Goal: Task Accomplishment & Management: Use online tool/utility

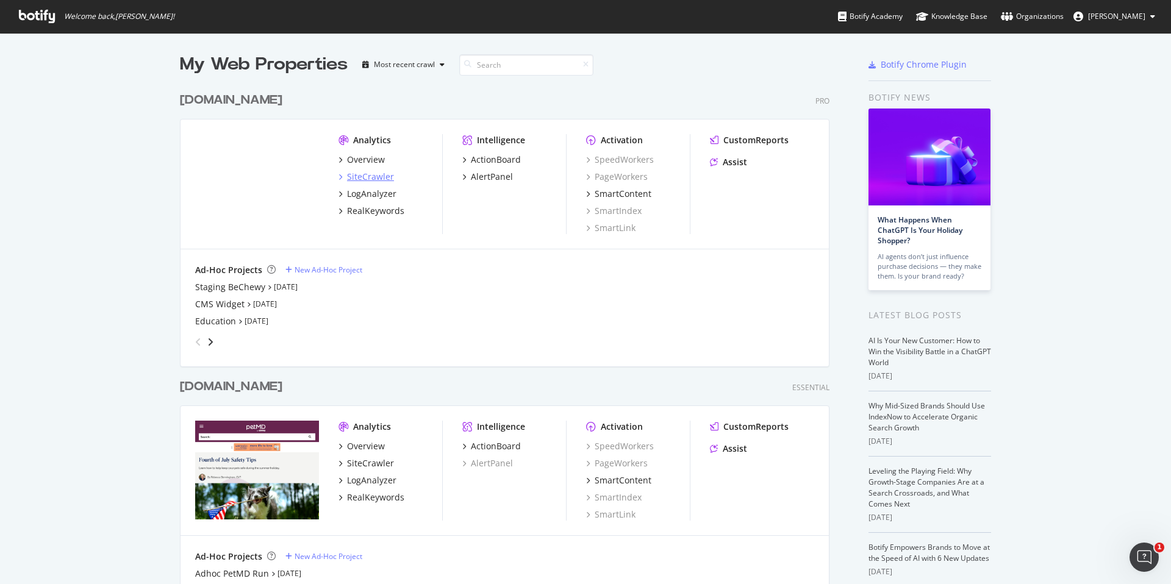
click at [352, 176] on div "SiteCrawler" at bounding box center [370, 177] width 47 height 12
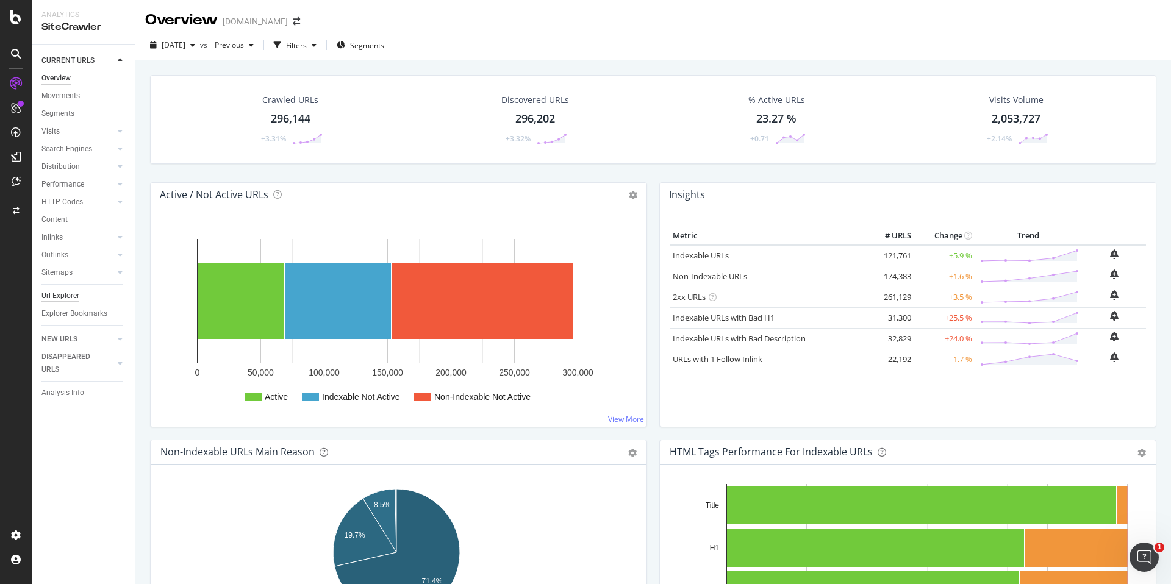
click at [75, 299] on div "Url Explorer" at bounding box center [60, 296] width 38 height 13
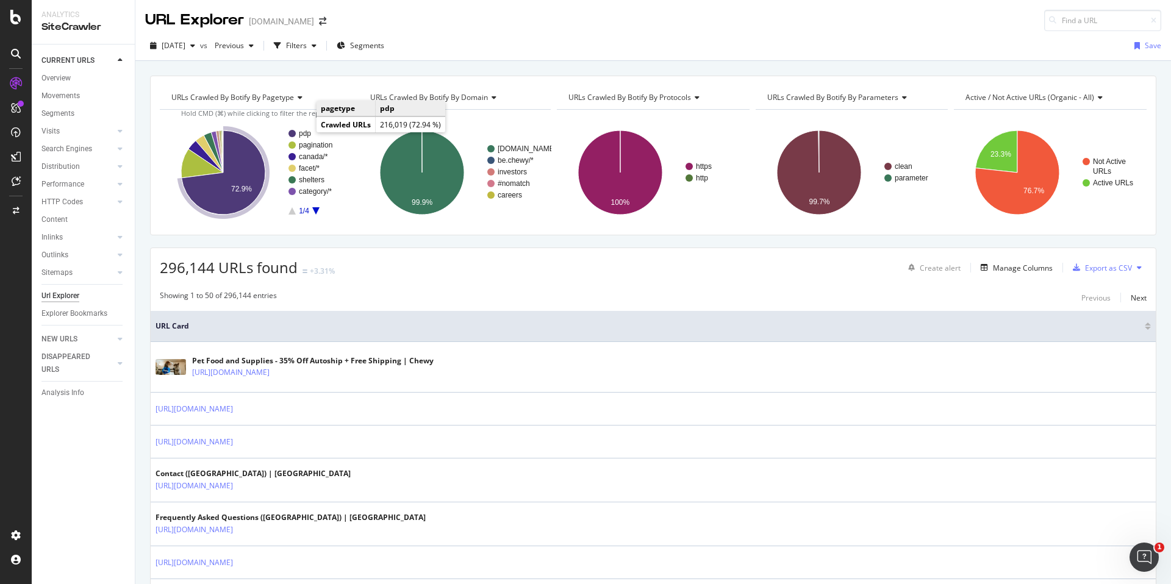
click at [304, 131] on text "pdp" at bounding box center [305, 133] width 12 height 9
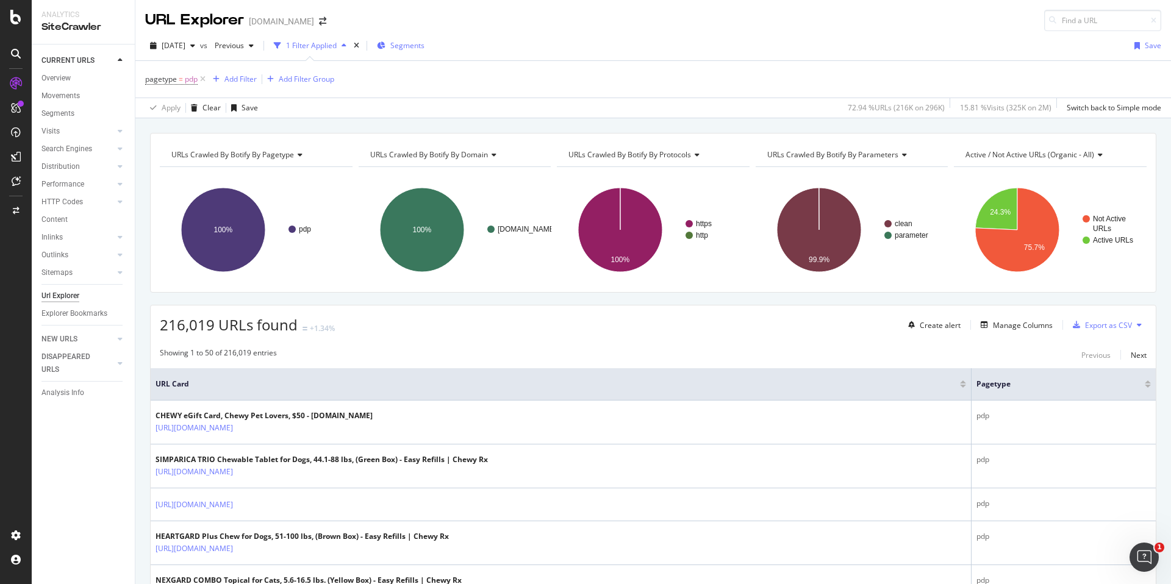
click at [424, 48] on span "Segments" at bounding box center [407, 45] width 34 height 10
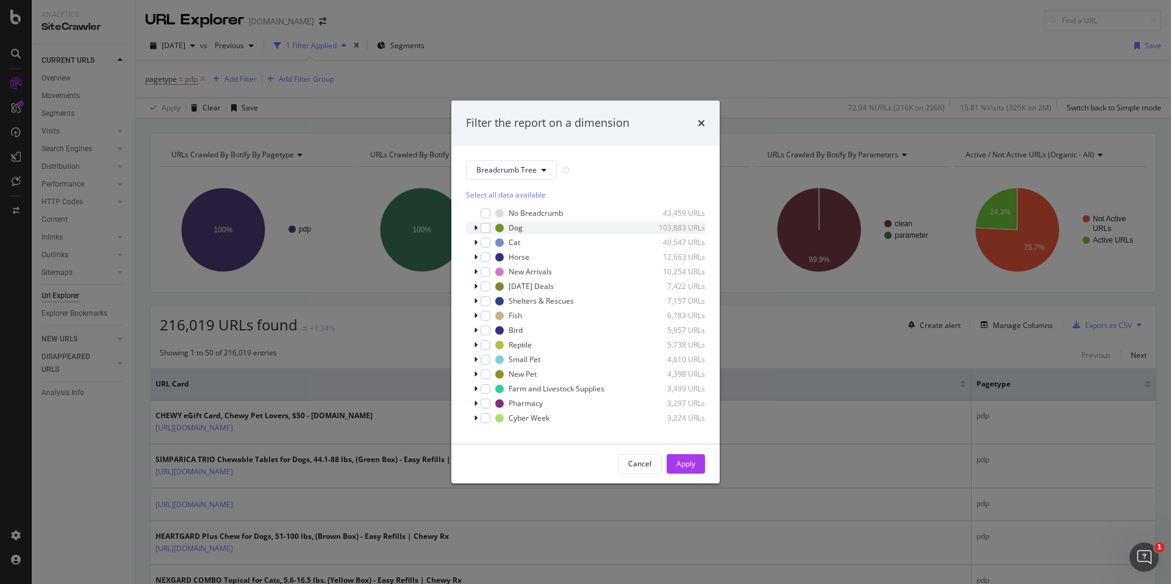
click at [475, 230] on icon "modal" at bounding box center [476, 227] width 4 height 7
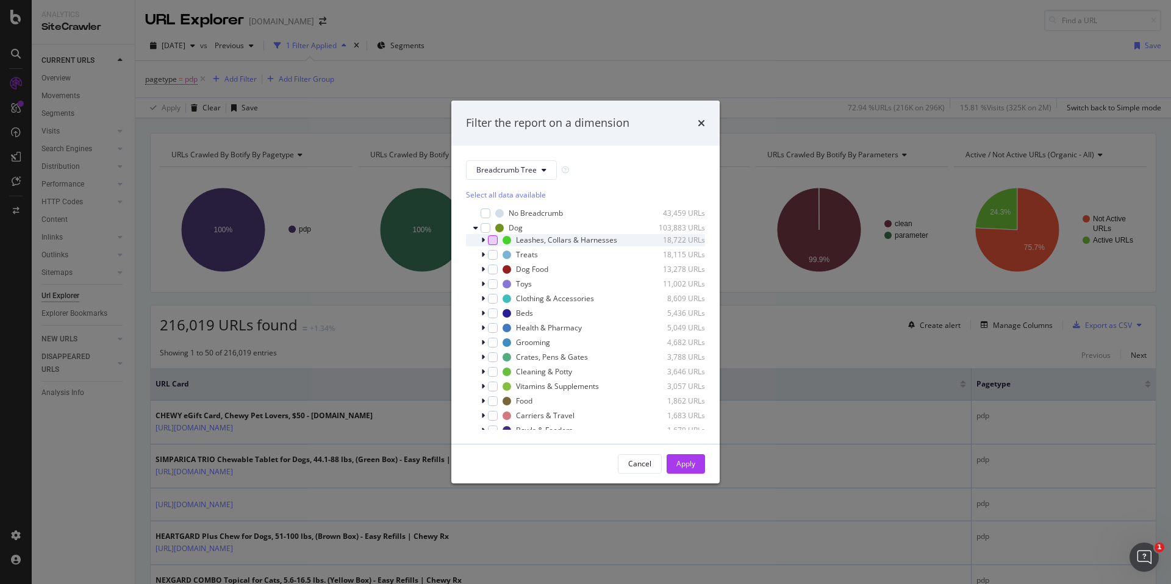
click at [493, 242] on div "modal" at bounding box center [493, 240] width 10 height 10
click at [493, 283] on div "modal" at bounding box center [493, 284] width 10 height 10
click at [493, 299] on div "modal" at bounding box center [493, 299] width 10 height 10
click at [492, 312] on div "modal" at bounding box center [493, 314] width 10 height 10
click at [490, 339] on div "modal" at bounding box center [493, 343] width 10 height 10
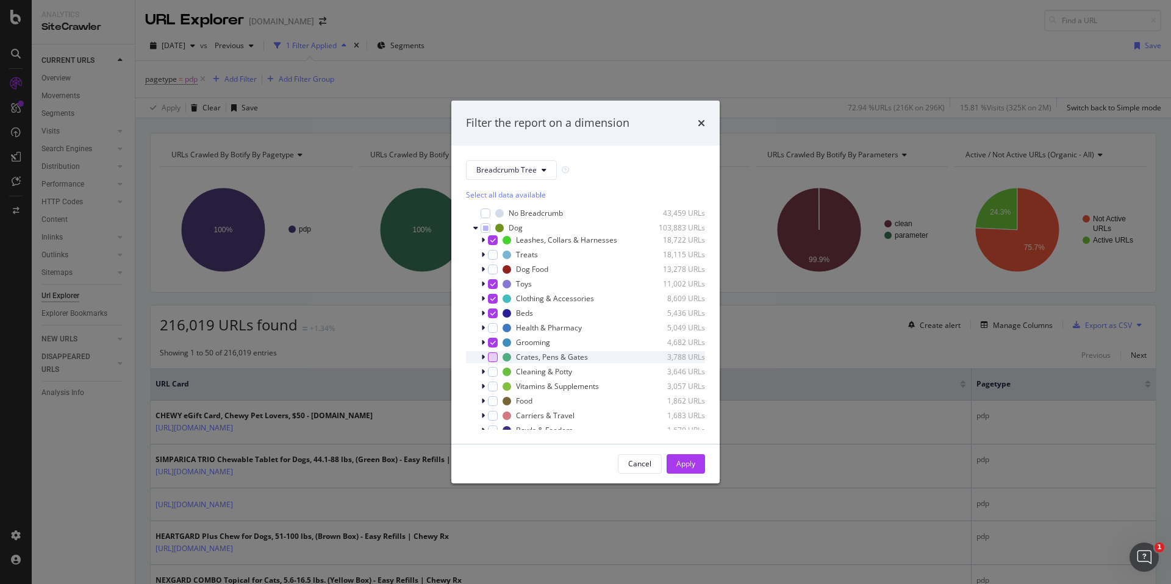
click at [489, 358] on div "modal" at bounding box center [493, 357] width 10 height 10
click at [492, 371] on div "modal" at bounding box center [493, 372] width 10 height 10
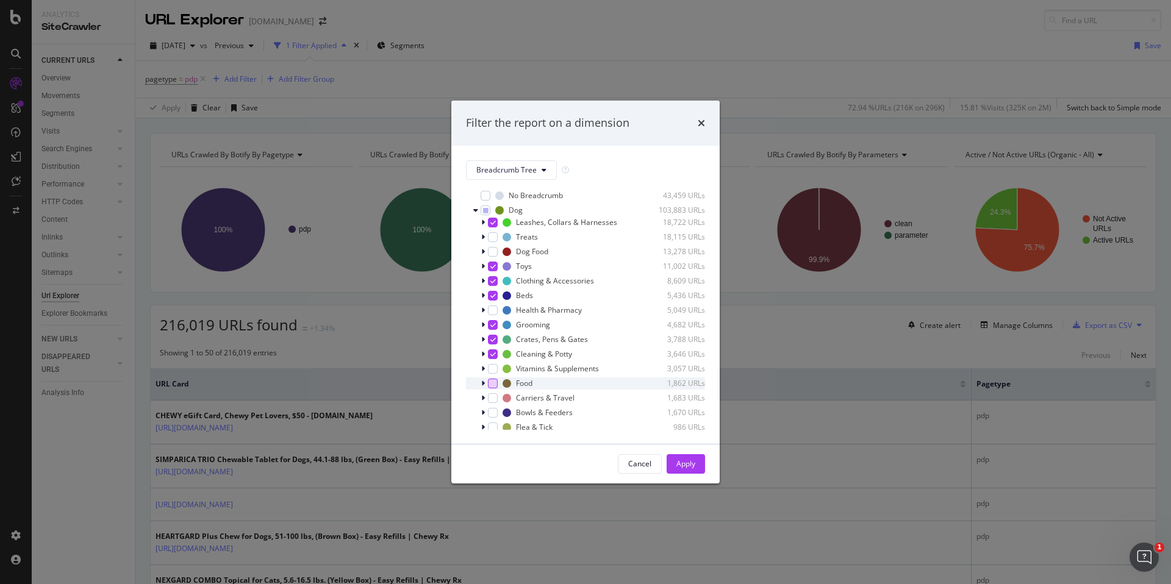
scroll to position [22, 0]
click at [495, 396] on div "modal" at bounding box center [493, 394] width 10 height 10
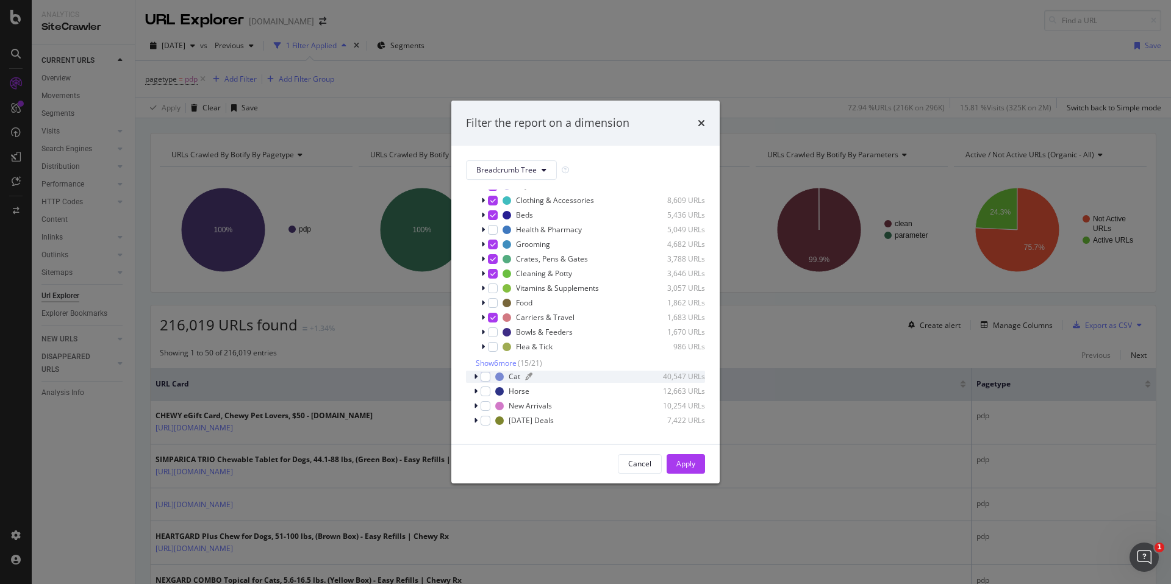
scroll to position [101, 0]
click at [488, 331] on div "modal" at bounding box center [493, 330] width 10 height 10
click at [490, 360] on span "Show 6 more" at bounding box center [496, 361] width 41 height 10
click at [496, 361] on div "modal" at bounding box center [493, 359] width 10 height 10
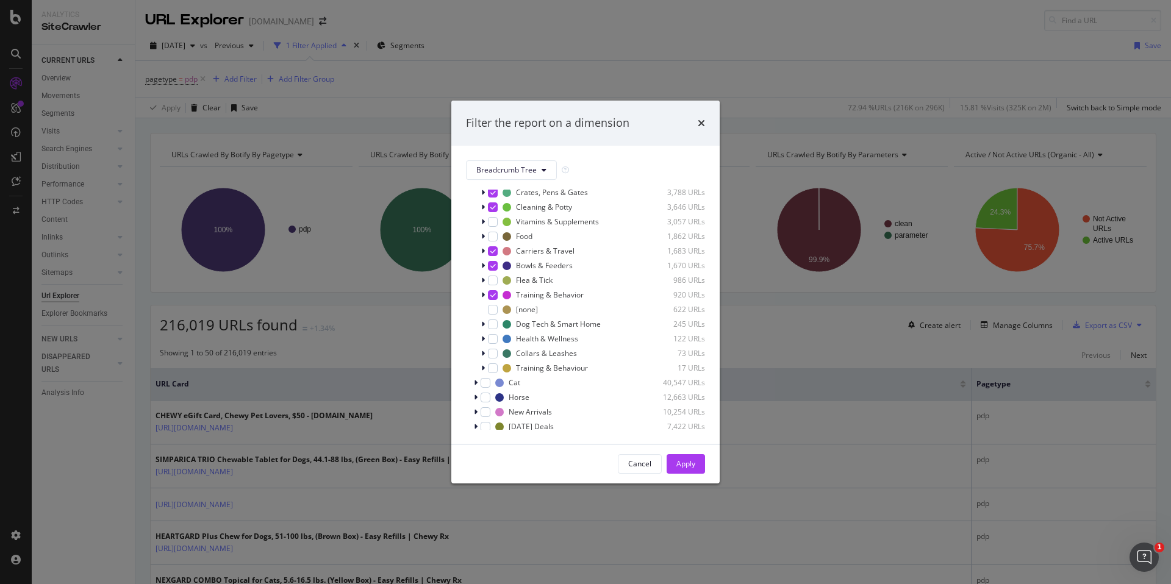
scroll to position [170, 0]
click at [493, 320] on div "modal" at bounding box center [493, 320] width 10 height 10
click at [491, 352] on div "modal" at bounding box center [493, 349] width 10 height 10
click at [493, 366] on div "modal" at bounding box center [493, 364] width 10 height 10
click at [471, 377] on div "Cat 40,547 URLs" at bounding box center [585, 378] width 239 height 12
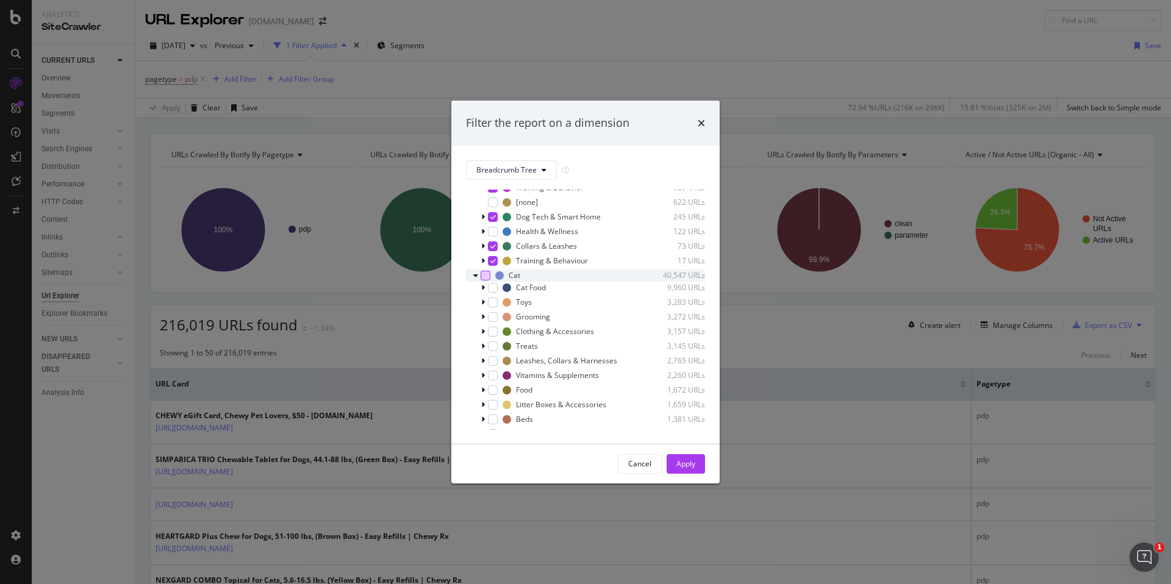
scroll to position [273, 0]
click at [493, 298] on div "modal" at bounding box center [493, 302] width 10 height 10
click at [492, 314] on div "modal" at bounding box center [493, 317] width 10 height 10
click at [492, 327] on div "modal" at bounding box center [493, 331] width 10 height 10
click at [493, 359] on div "modal" at bounding box center [493, 361] width 10 height 10
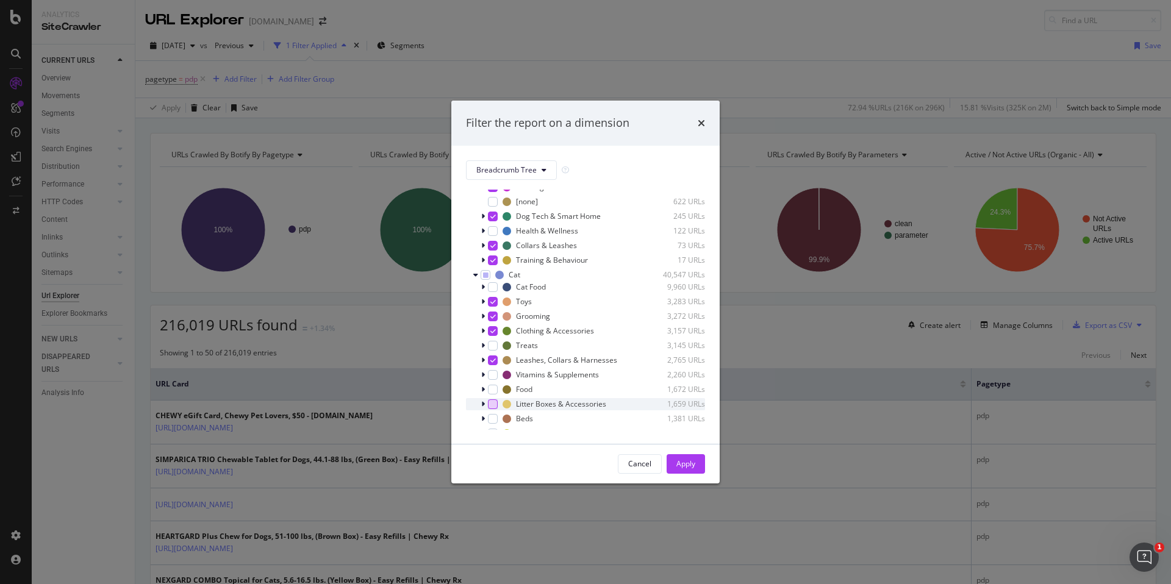
click at [493, 407] on div "modal" at bounding box center [493, 404] width 10 height 10
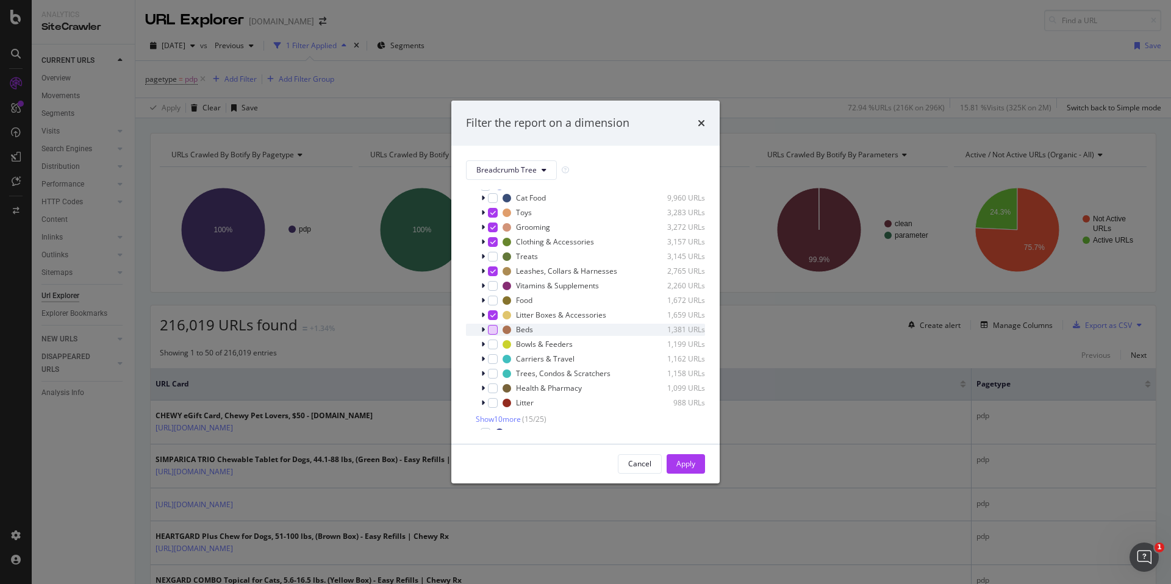
click at [490, 331] on div "modal" at bounding box center [493, 330] width 10 height 10
click at [493, 345] on div "modal" at bounding box center [493, 345] width 10 height 10
click at [494, 357] on div "modal" at bounding box center [493, 359] width 10 height 10
click at [491, 373] on div "modal" at bounding box center [493, 374] width 10 height 10
click at [484, 415] on span "Show 10 more" at bounding box center [498, 419] width 45 height 10
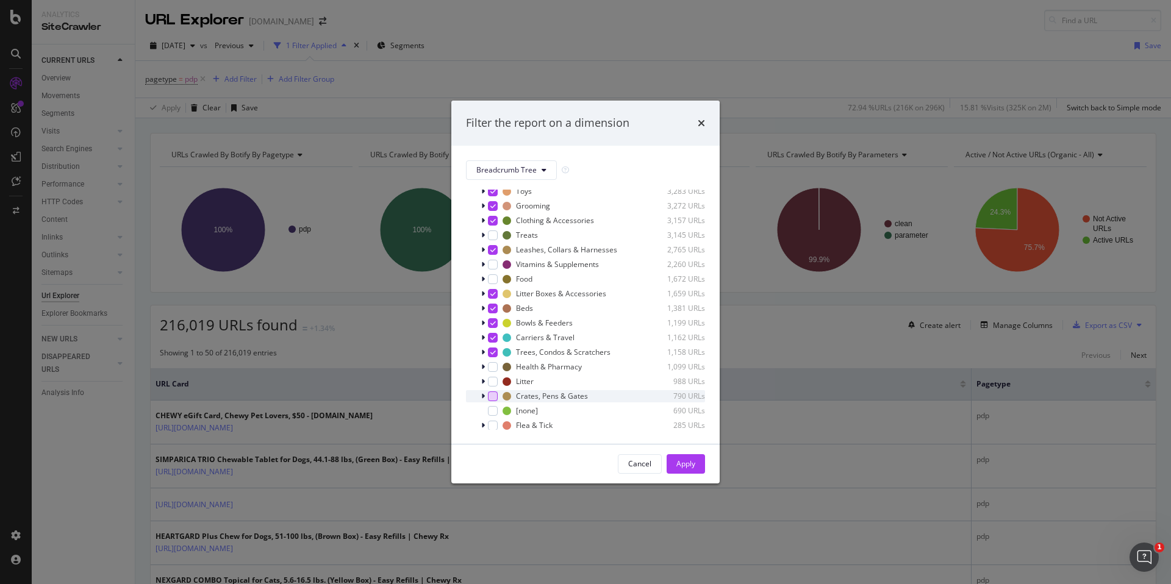
click at [495, 398] on div "modal" at bounding box center [493, 397] width 10 height 10
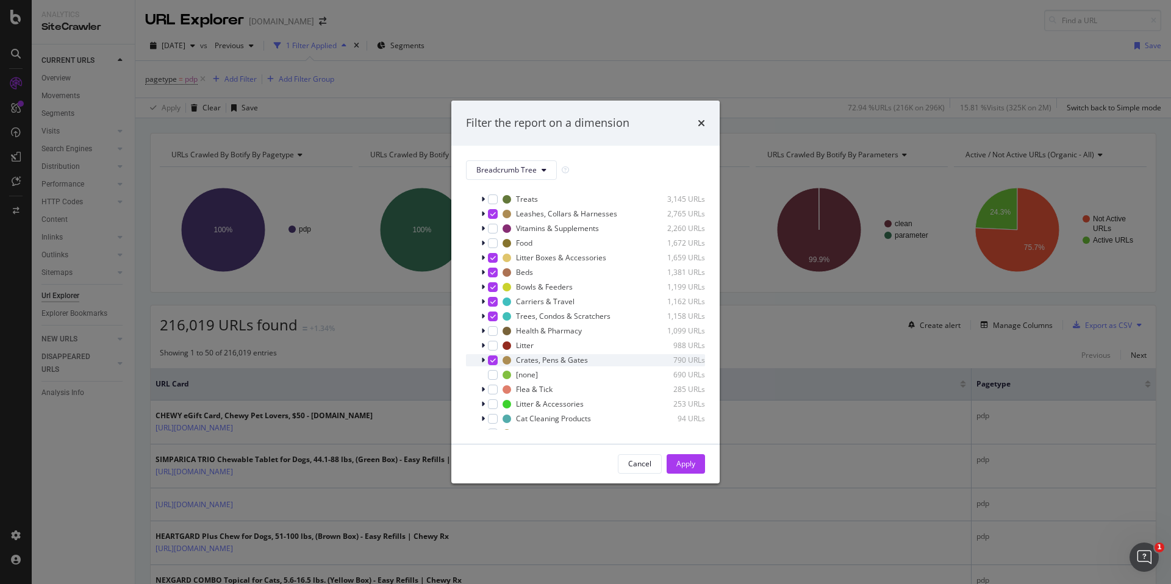
scroll to position [426, 0]
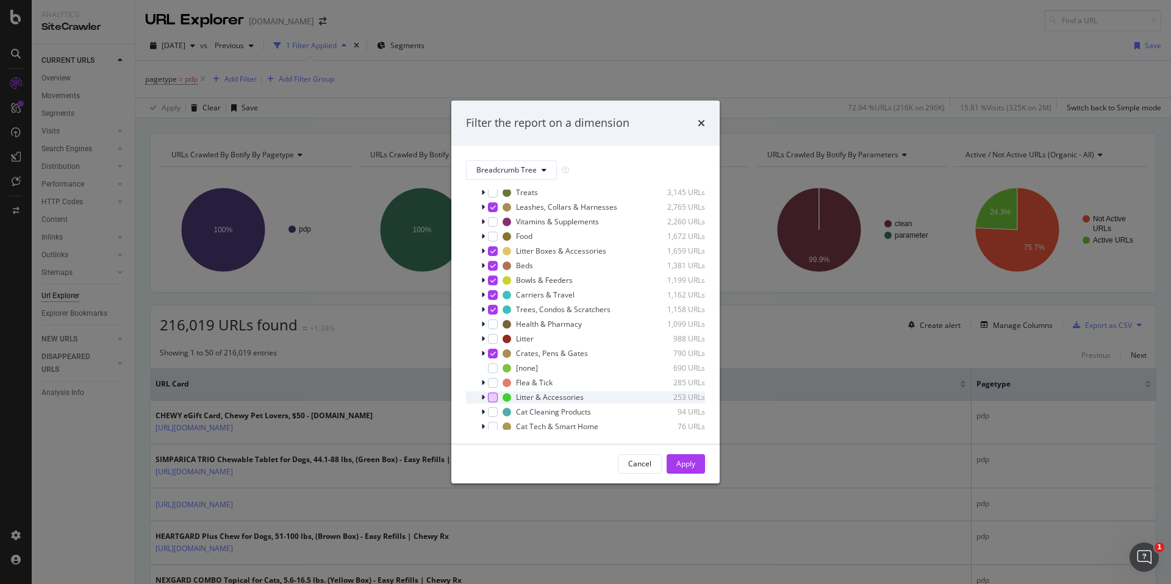
click at [490, 398] on div "modal" at bounding box center [493, 398] width 10 height 10
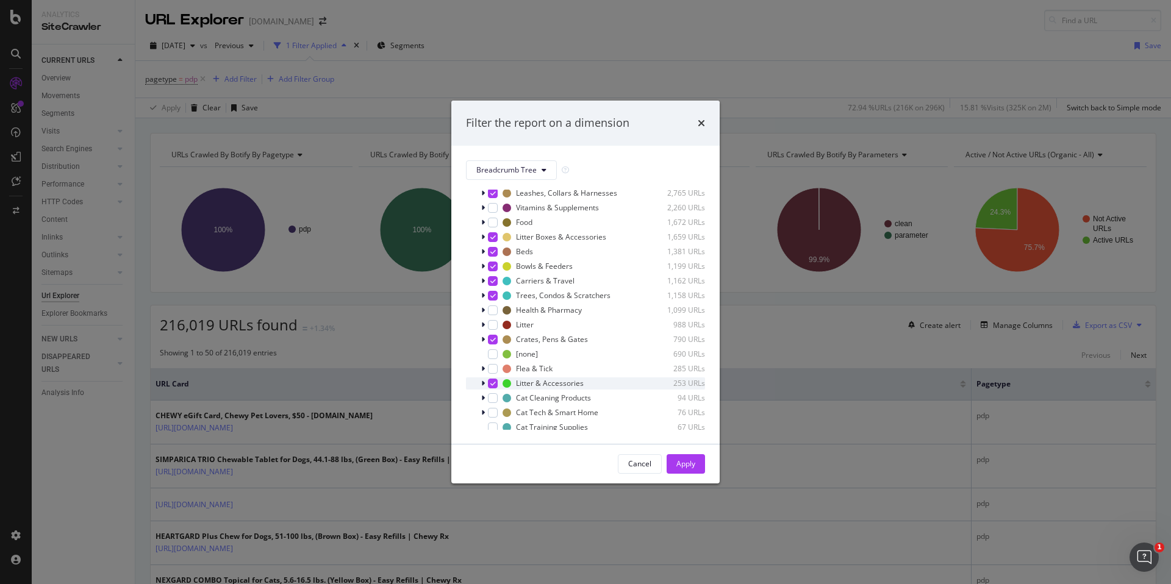
scroll to position [446, 0]
click at [493, 393] on div "modal" at bounding box center [493, 392] width 10 height 10
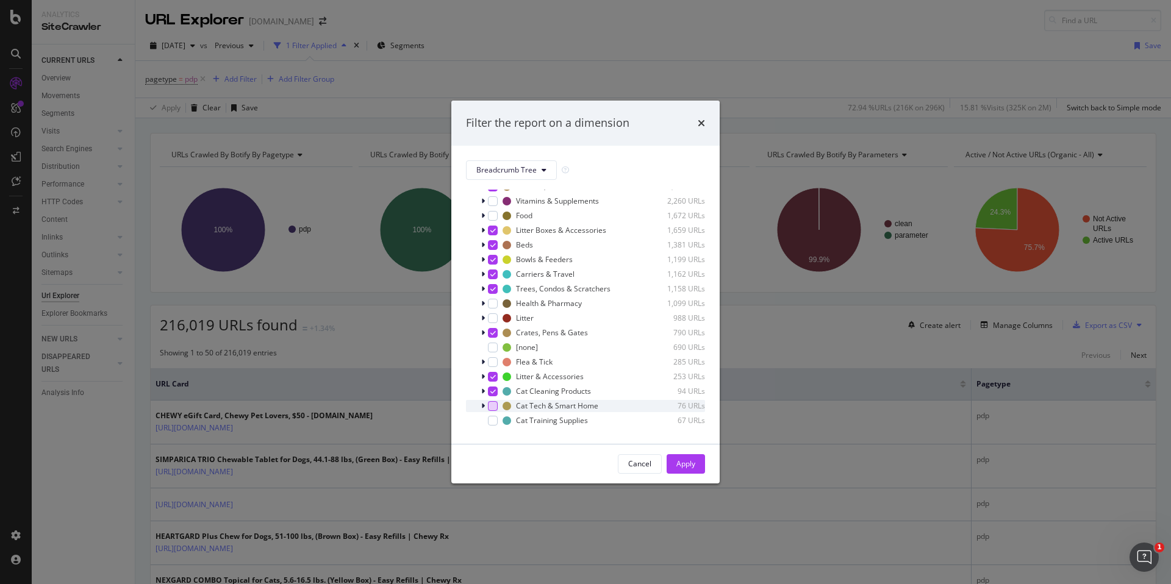
click at [495, 406] on div "modal" at bounding box center [493, 406] width 10 height 10
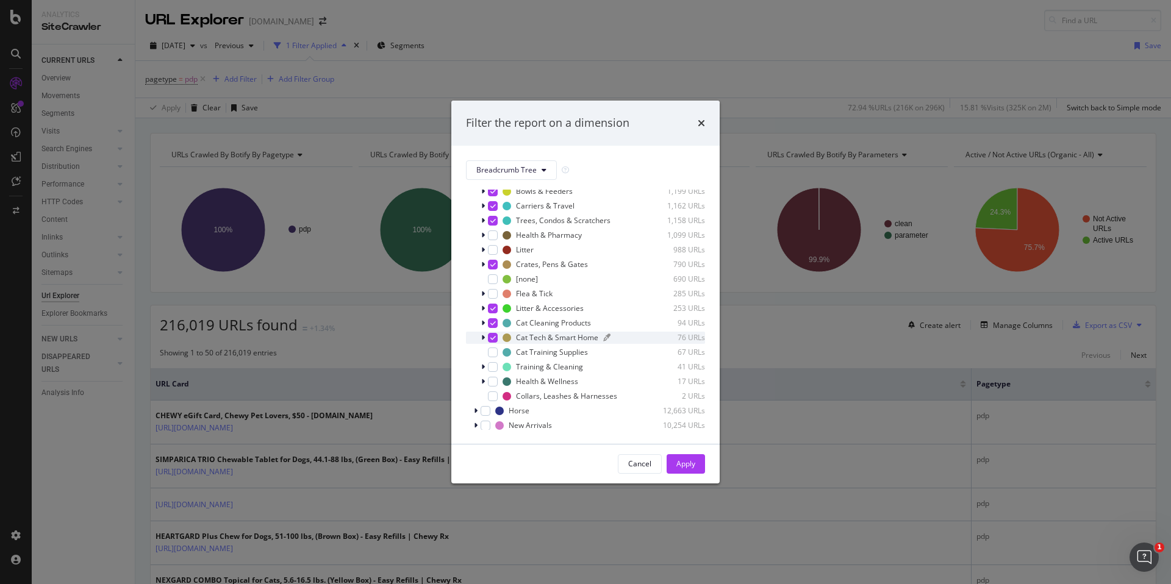
scroll to position [523, 0]
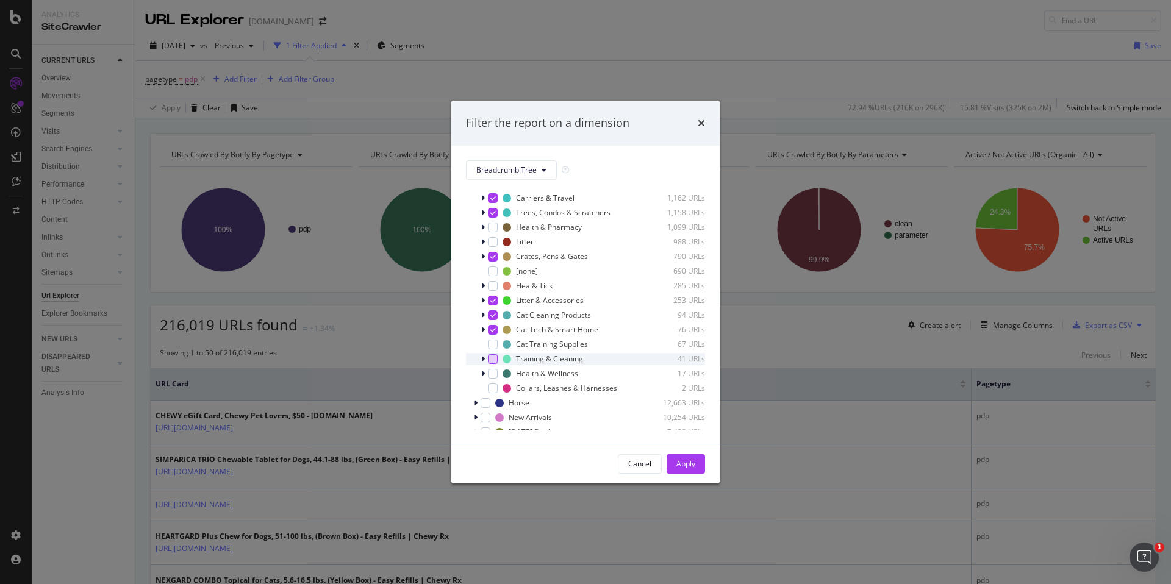
click at [489, 358] on div "modal" at bounding box center [493, 359] width 10 height 10
click at [493, 371] on div "modal" at bounding box center [493, 374] width 10 height 10
click at [698, 465] on button "Apply" at bounding box center [686, 464] width 38 height 20
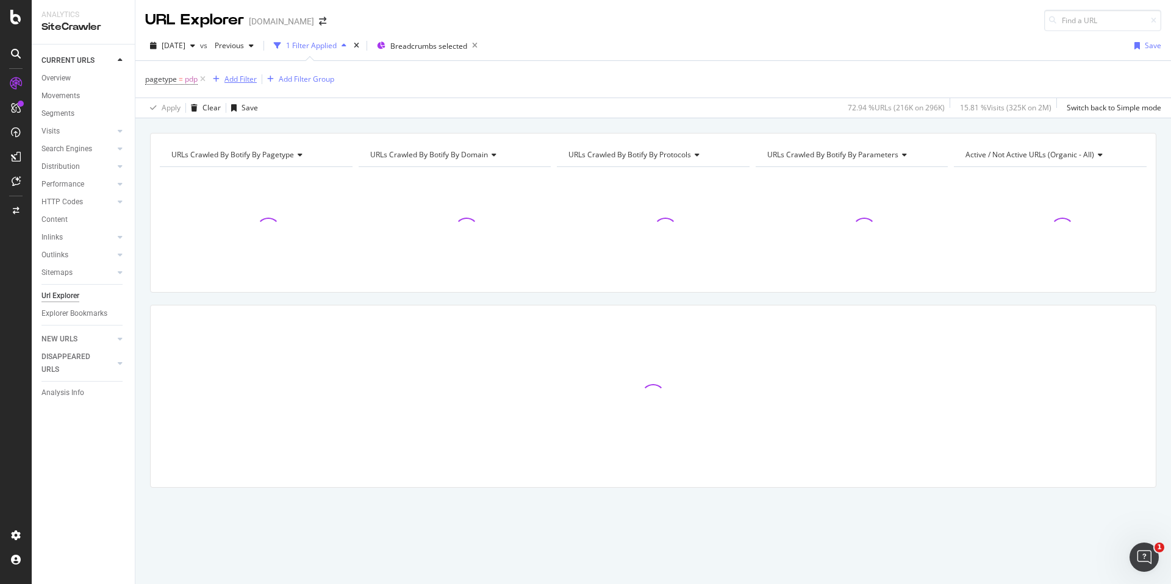
click at [247, 77] on div "Add Filter" at bounding box center [240, 79] width 32 height 10
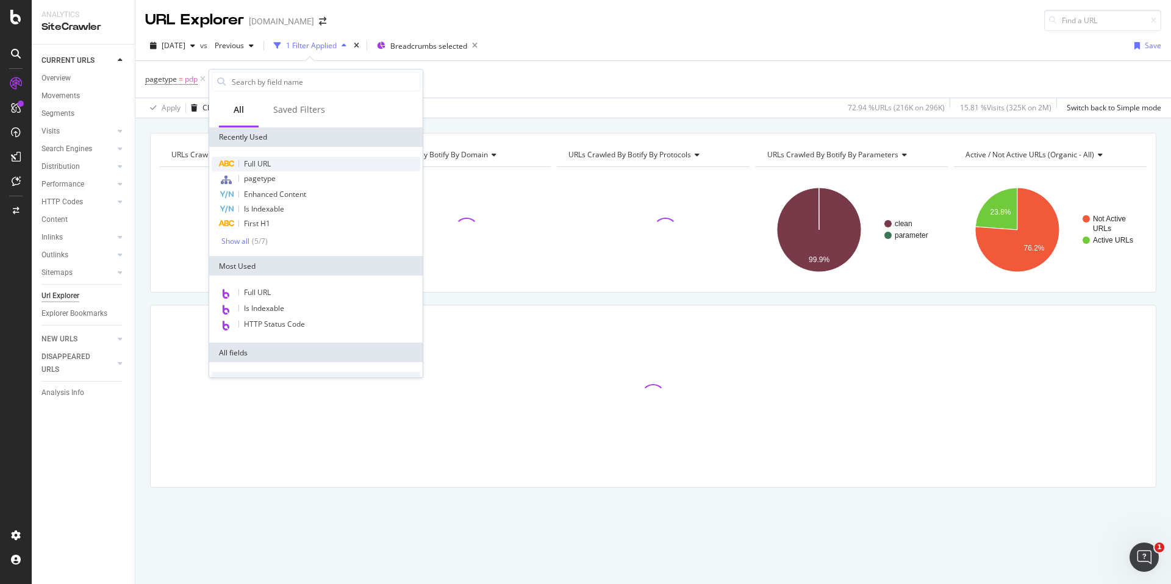
click at [281, 159] on div "Full URL" at bounding box center [316, 164] width 209 height 15
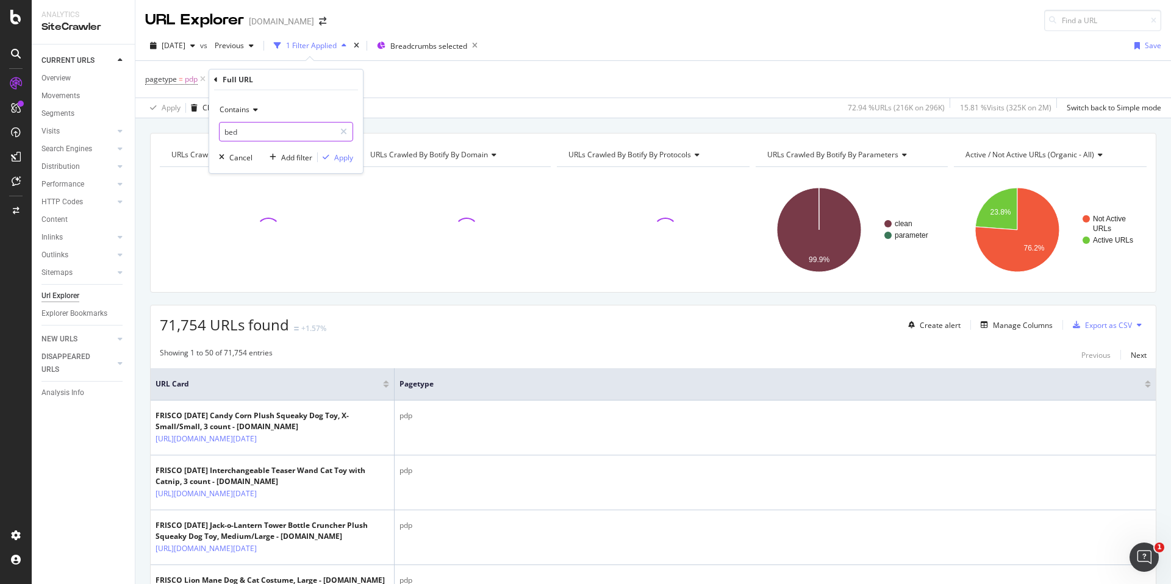
click at [270, 135] on input "bed" at bounding box center [277, 132] width 115 height 20
click at [260, 112] on div "Contains" at bounding box center [286, 110] width 134 height 20
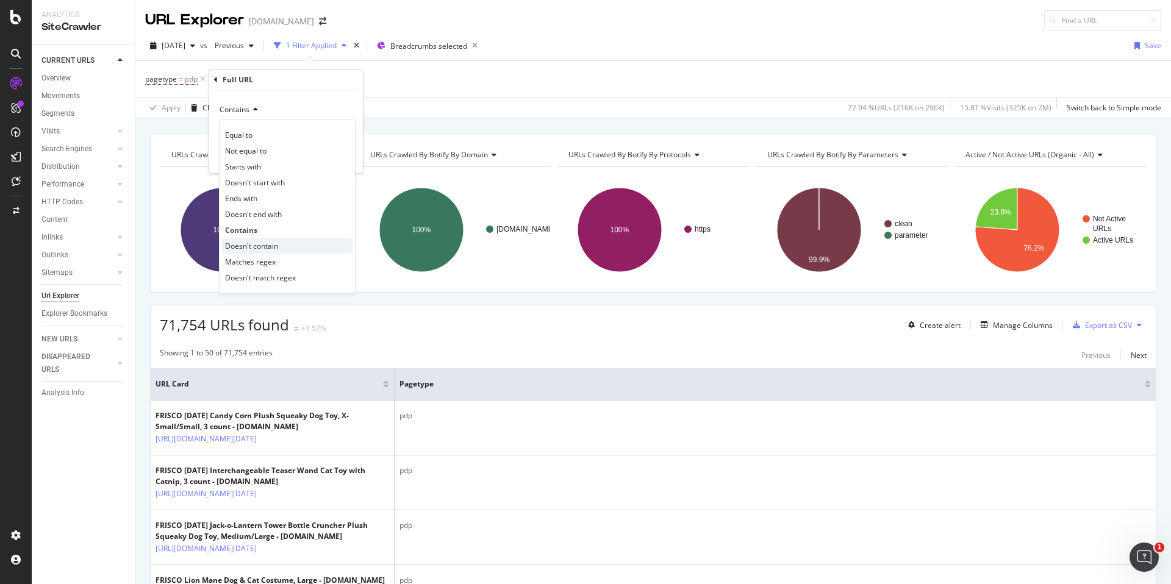
click at [270, 244] on span "Doesn't contain" at bounding box center [251, 246] width 53 height 10
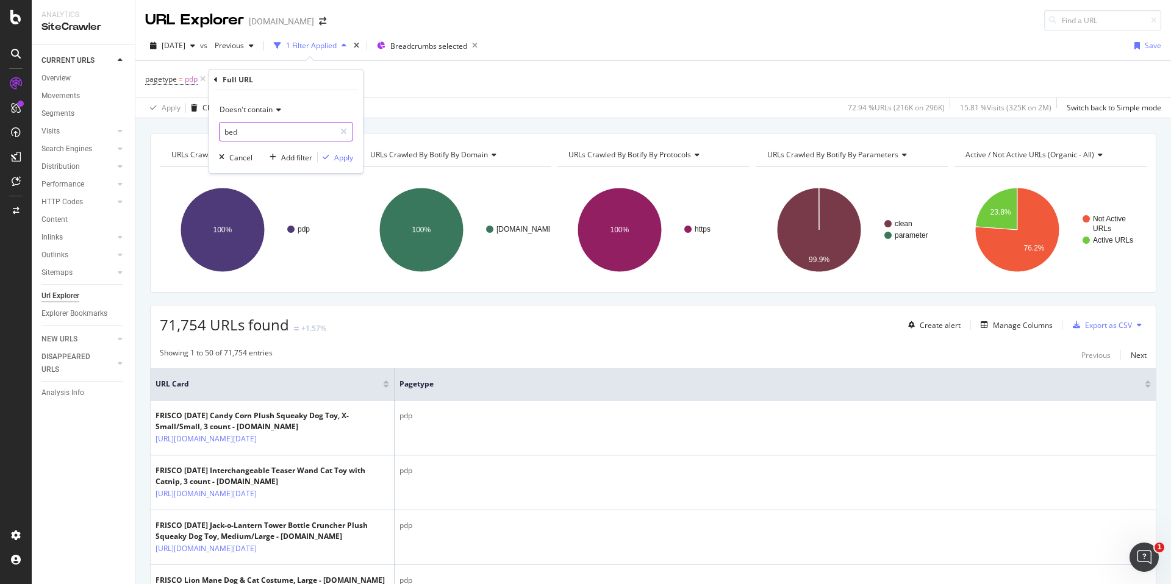
drag, startPoint x: 273, startPoint y: 131, endPoint x: 179, endPoint y: 126, distance: 94.0
click at [179, 126] on body "Analytics SiteCrawler CURRENT URLS Overview Movements Segments Visits Analysis …" at bounding box center [585, 292] width 1171 height 584
drag, startPoint x: 268, startPoint y: 132, endPoint x: 171, endPoint y: 130, distance: 97.0
click at [173, 132] on body "Analytics SiteCrawler CURRENT URLS Overview Movements Segments Visits Analysis …" at bounding box center [585, 292] width 1171 height 584
type input "b"
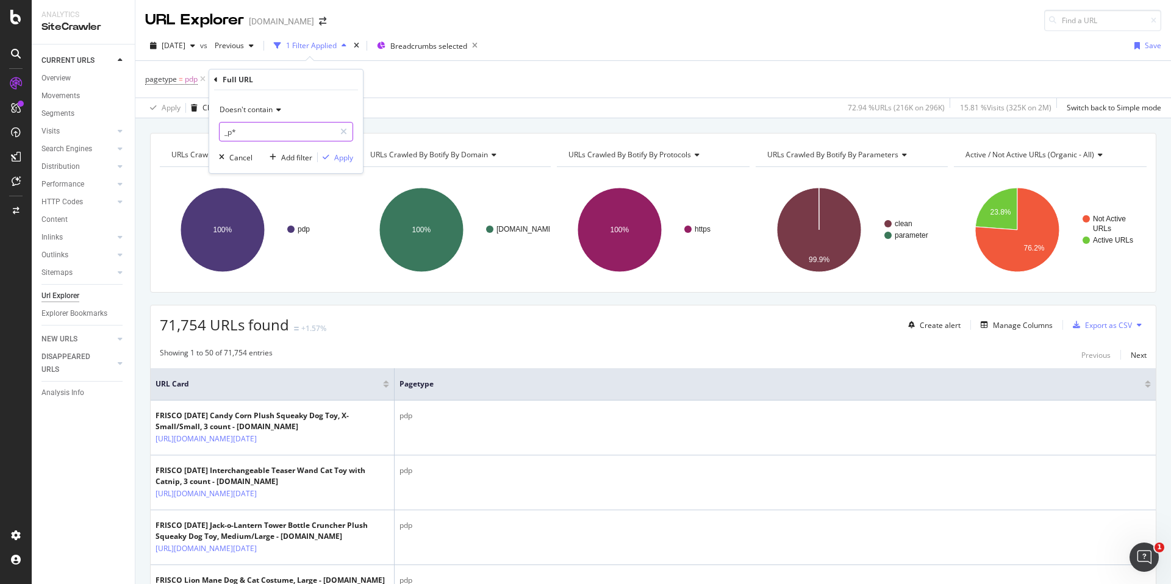
type input "_p*"
click at [354, 162] on div "Doesn't contain _p* Cancel Add filter Apply" at bounding box center [286, 131] width 154 height 83
click at [348, 162] on div "Apply" at bounding box center [343, 157] width 19 height 10
click at [278, 82] on span "^.*_p*.*$" at bounding box center [279, 79] width 32 height 17
click at [302, 124] on input "_p*" at bounding box center [297, 130] width 115 height 20
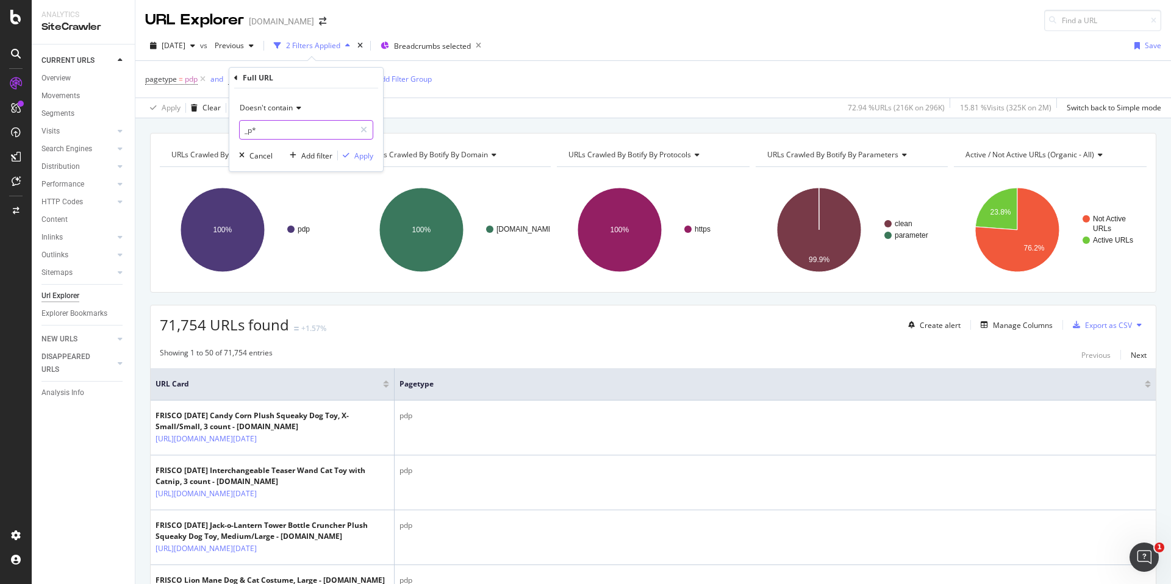
click at [302, 128] on input "_p*" at bounding box center [297, 130] width 115 height 20
type input "_p"
click at [362, 153] on div "Apply" at bounding box center [363, 156] width 19 height 10
click at [297, 76] on icon at bounding box center [296, 79] width 10 height 12
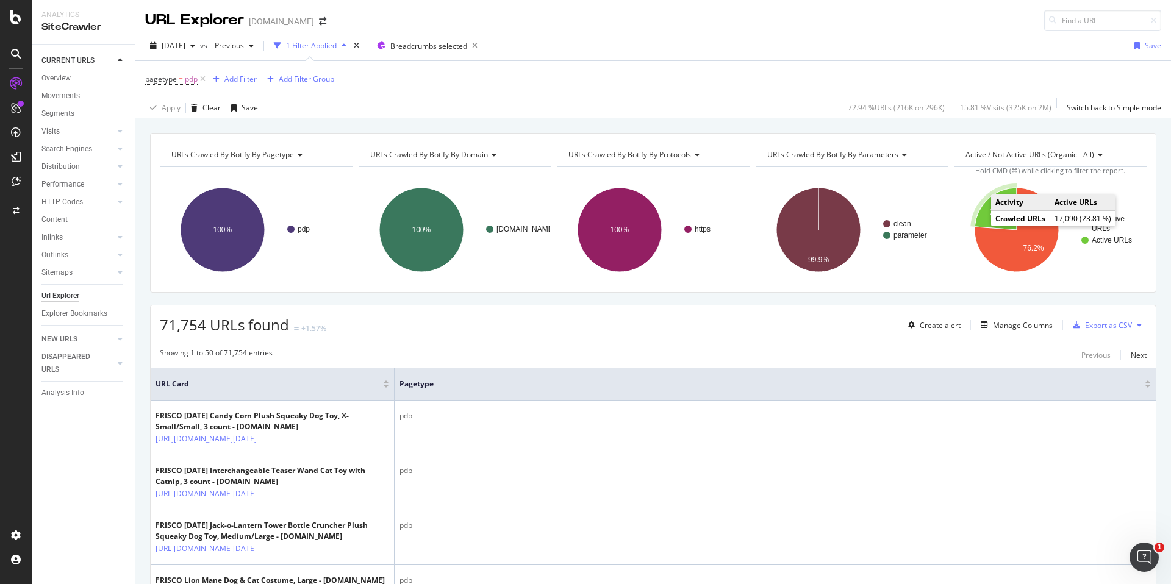
click at [981, 215] on icon "A chart." at bounding box center [996, 209] width 42 height 42
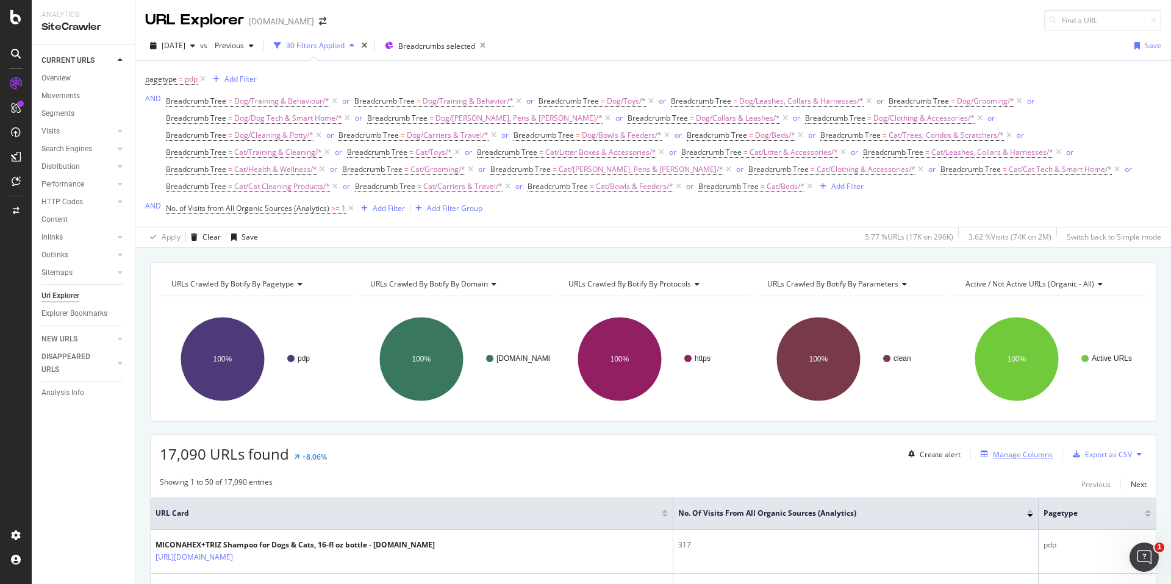
click at [1012, 452] on div "Manage Columns" at bounding box center [1023, 454] width 60 height 10
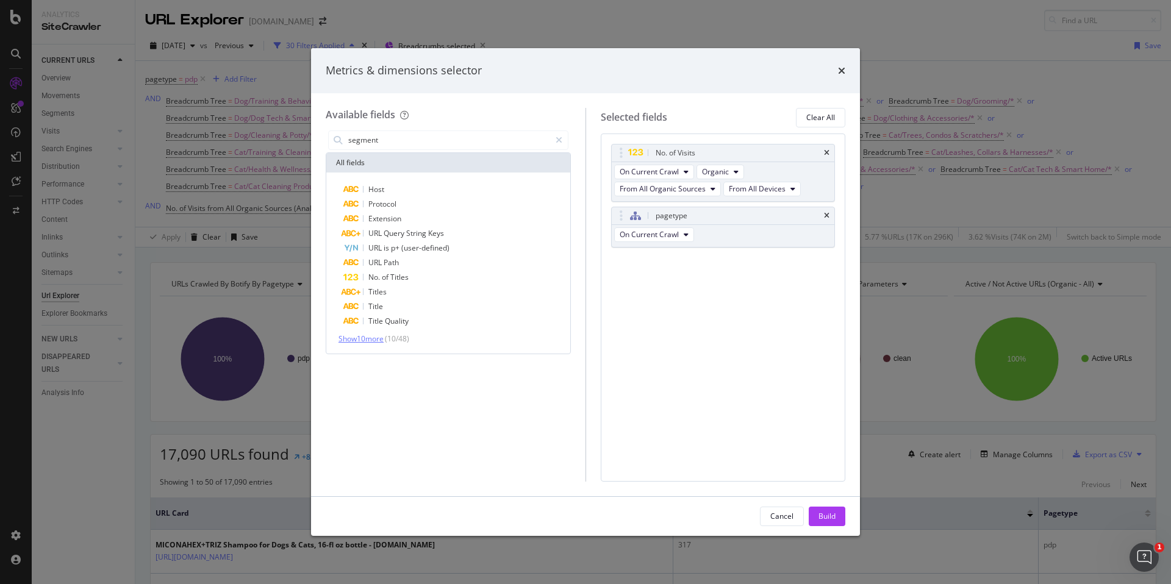
type input "segment"
click at [381, 337] on span "Show 10 more" at bounding box center [360, 339] width 45 height 10
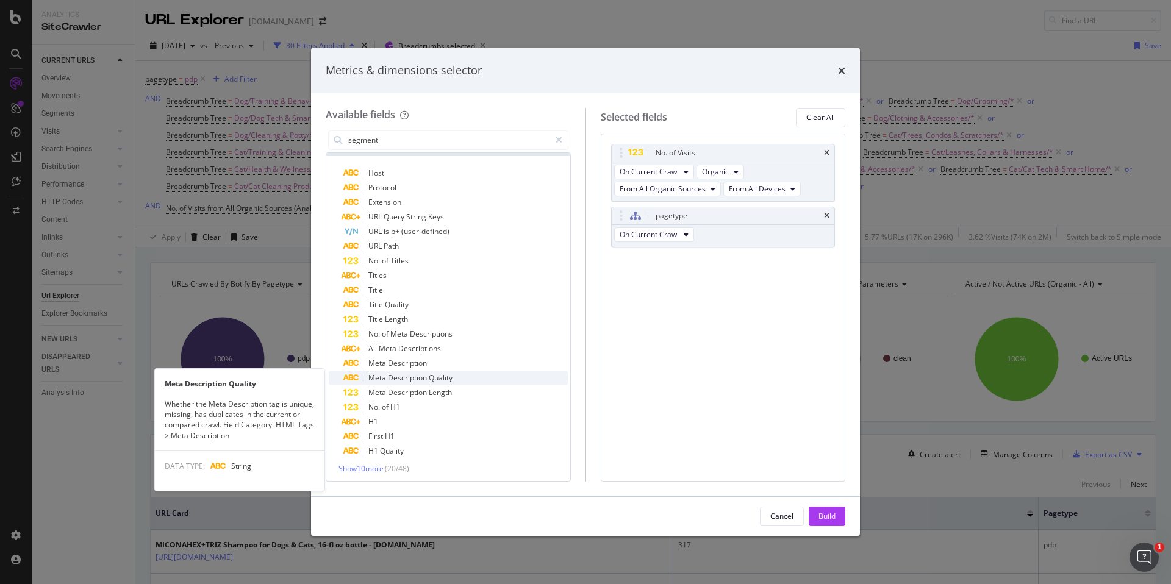
scroll to position [19, 0]
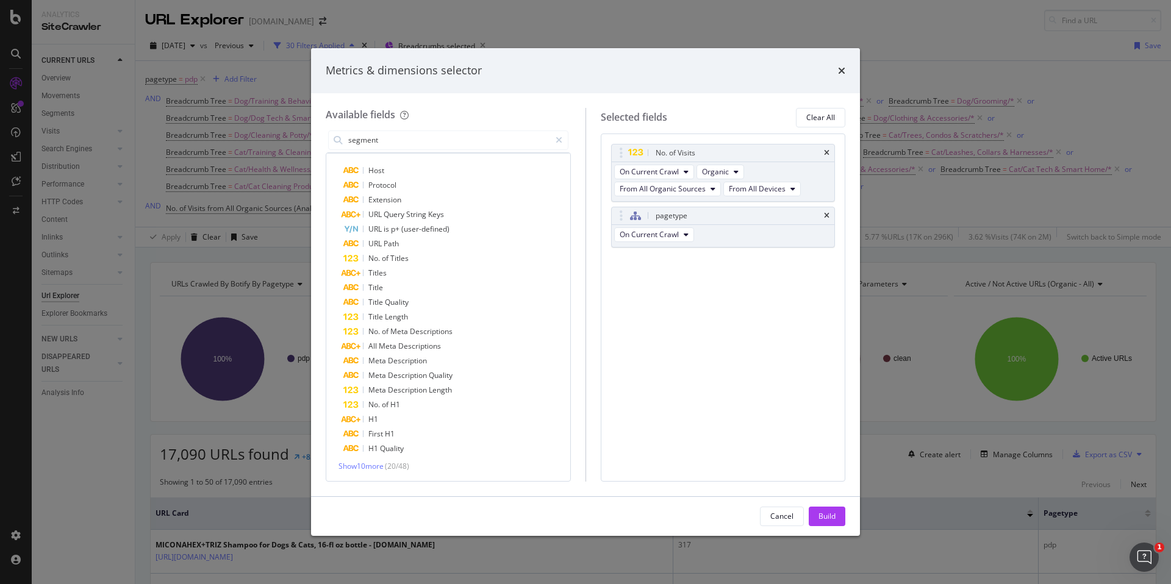
click at [388, 463] on span "( 20 / 48 )" at bounding box center [397, 466] width 24 height 10
click at [382, 469] on span "Show 10 more" at bounding box center [360, 466] width 45 height 10
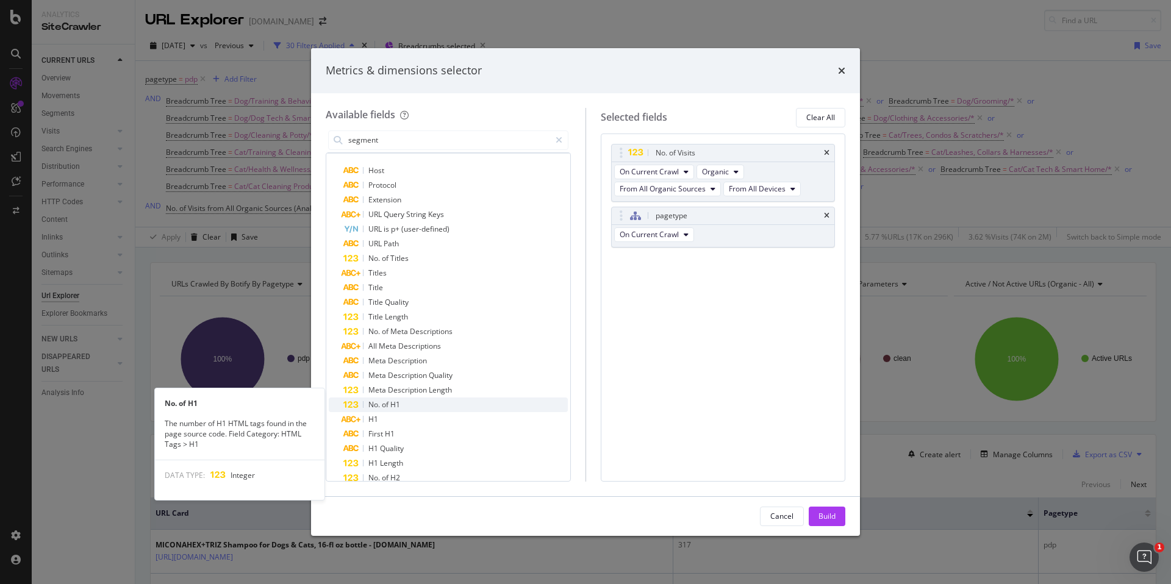
scroll to position [165, 0]
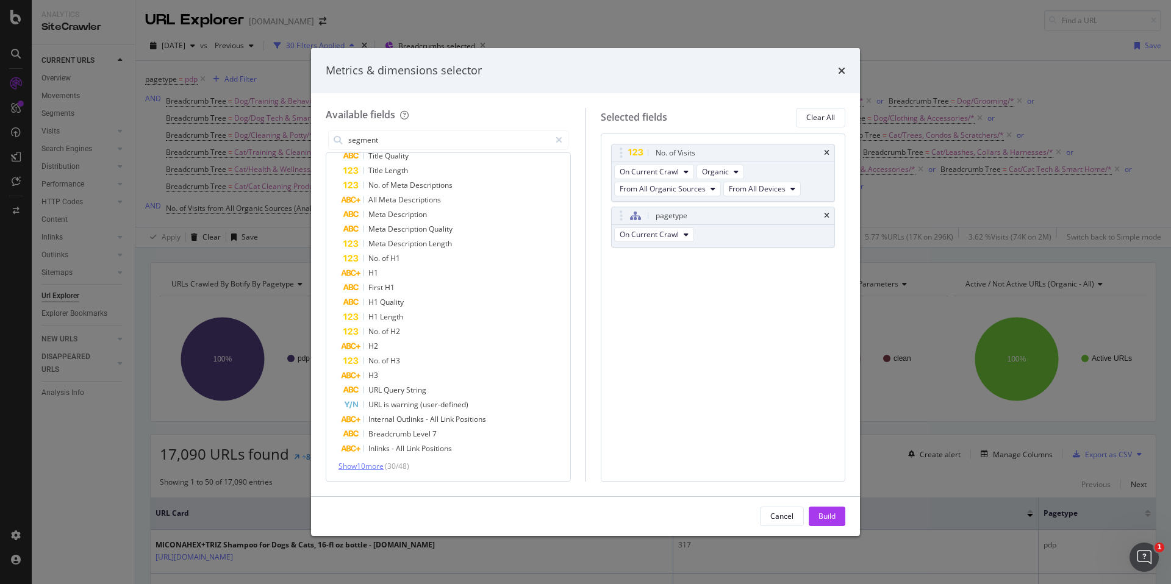
click at [366, 467] on span "Show 10 more" at bounding box center [360, 466] width 45 height 10
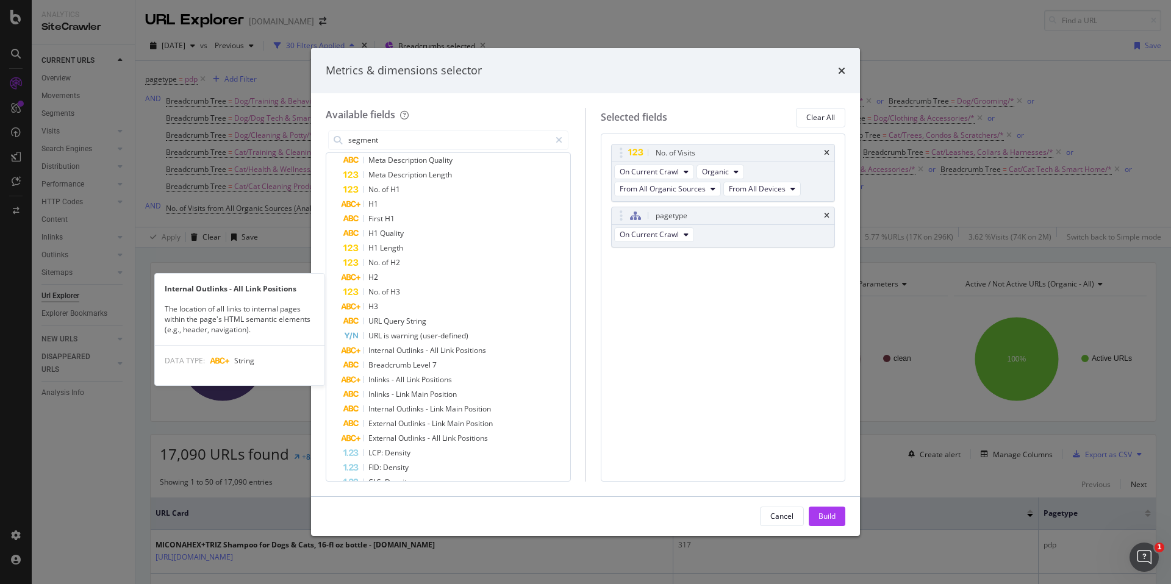
scroll to position [312, 0]
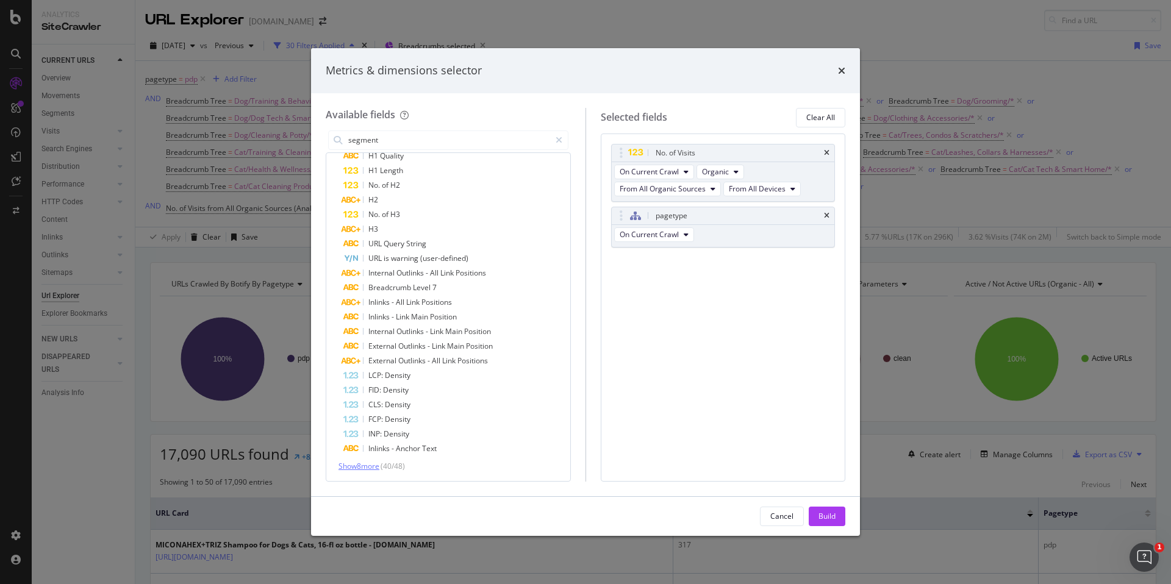
click at [370, 468] on span "Show 8 more" at bounding box center [358, 466] width 41 height 10
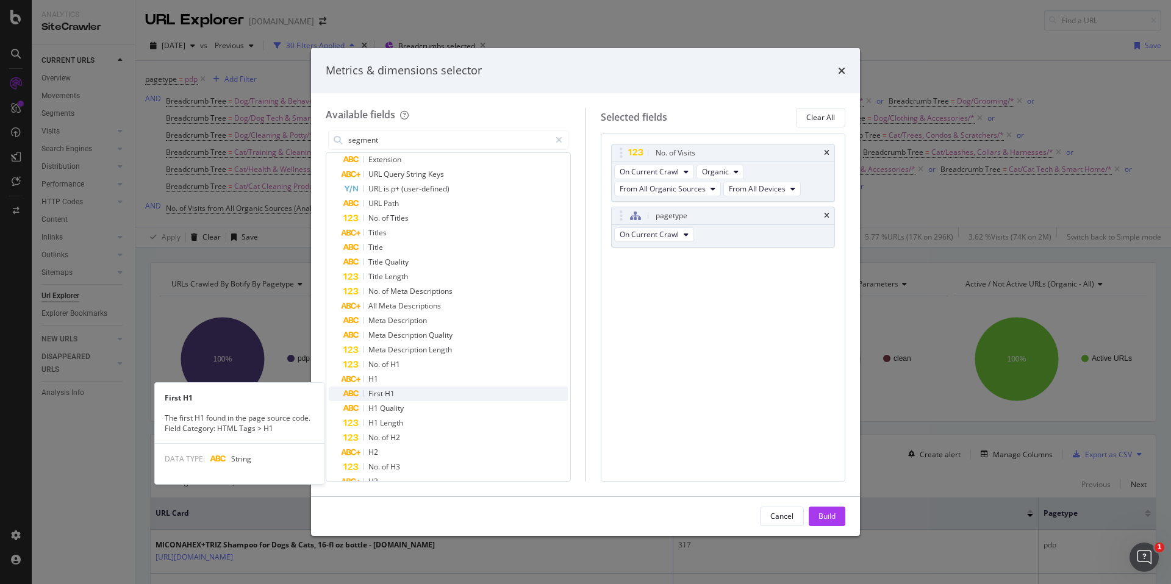
scroll to position [75, 0]
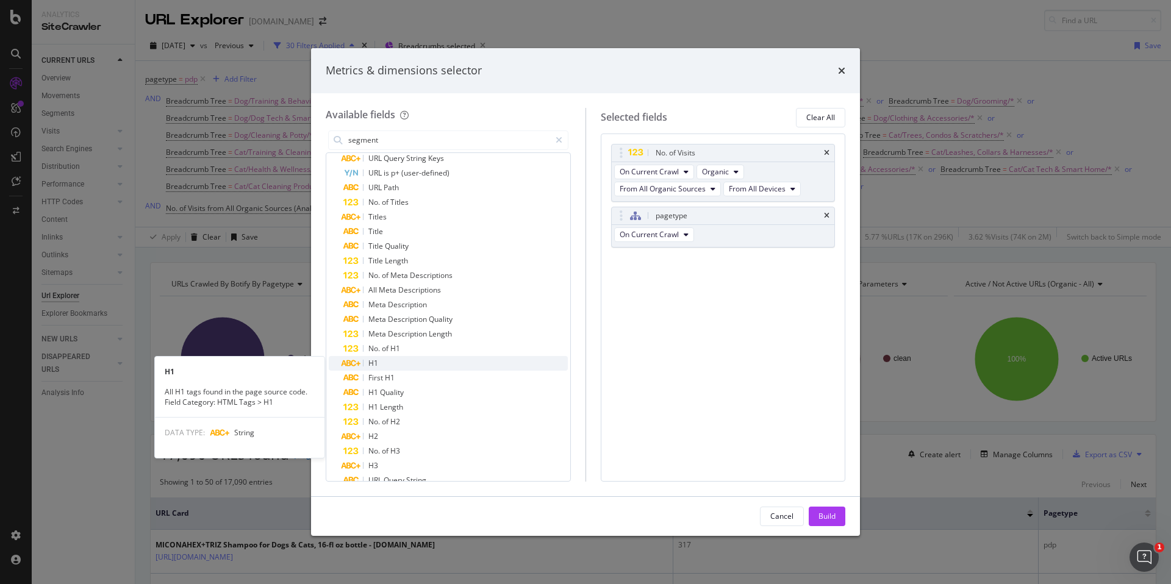
click at [411, 369] on div "H1" at bounding box center [455, 363] width 224 height 15
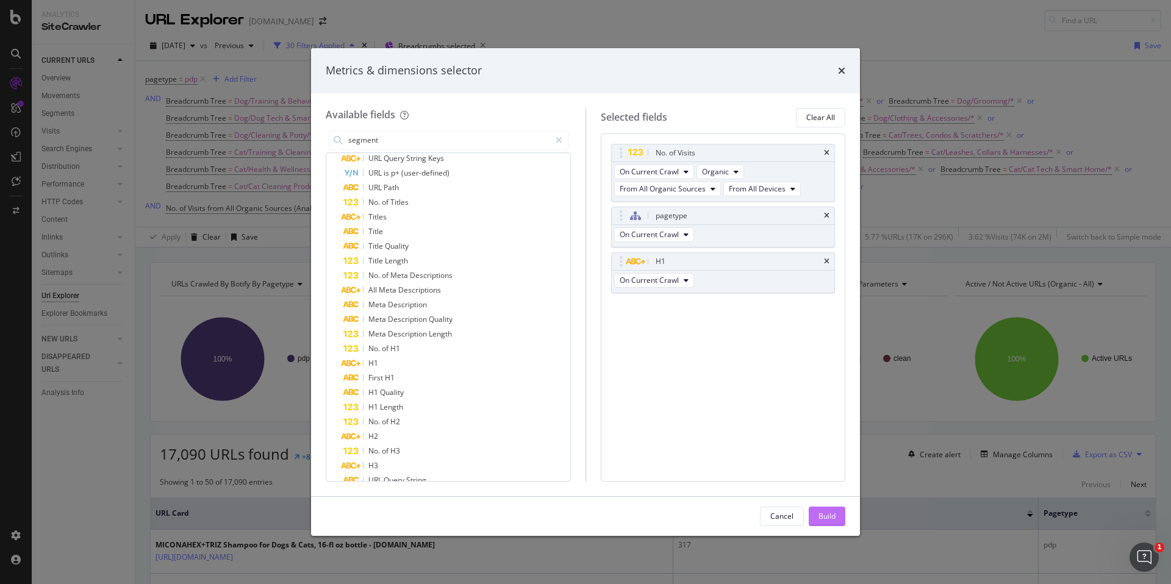
click at [819, 513] on div "Build" at bounding box center [826, 516] width 17 height 10
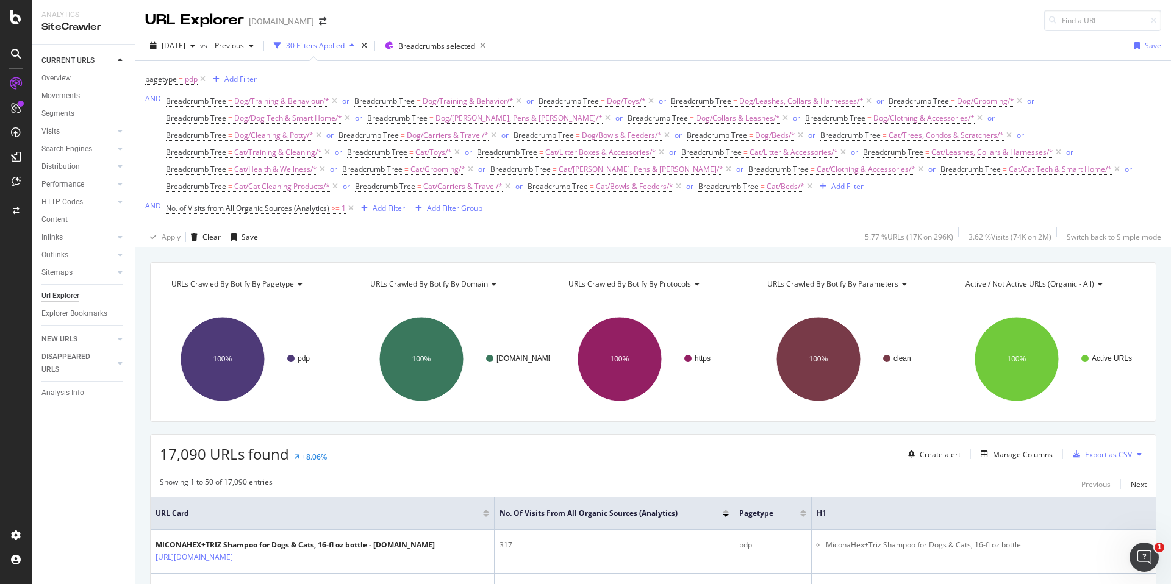
click at [1094, 455] on div "Export as CSV" at bounding box center [1108, 454] width 47 height 10
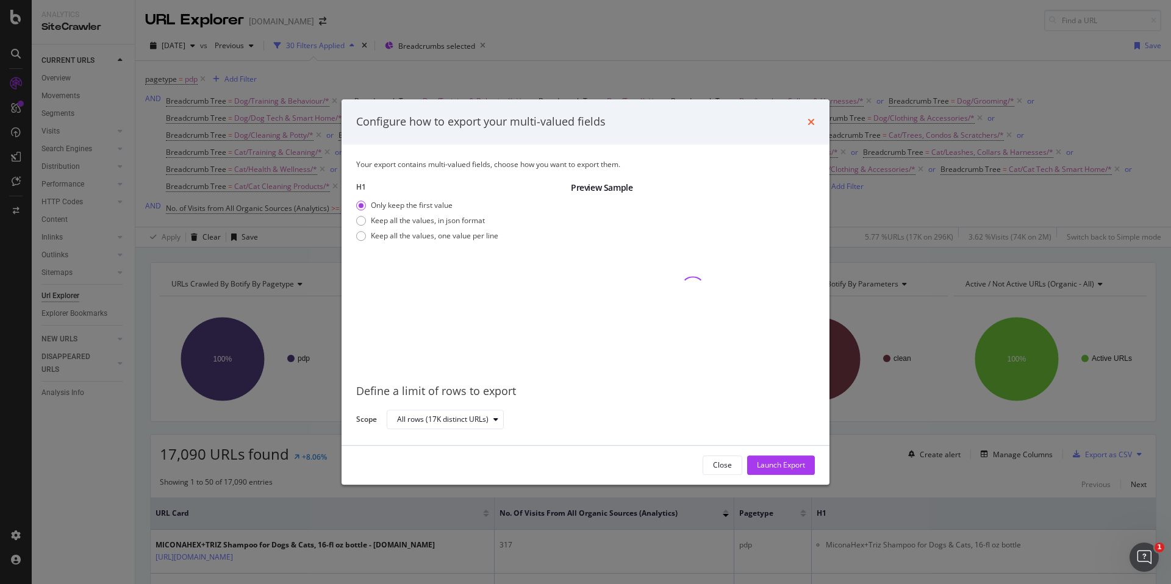
click at [810, 125] on icon "times" at bounding box center [810, 122] width 7 height 10
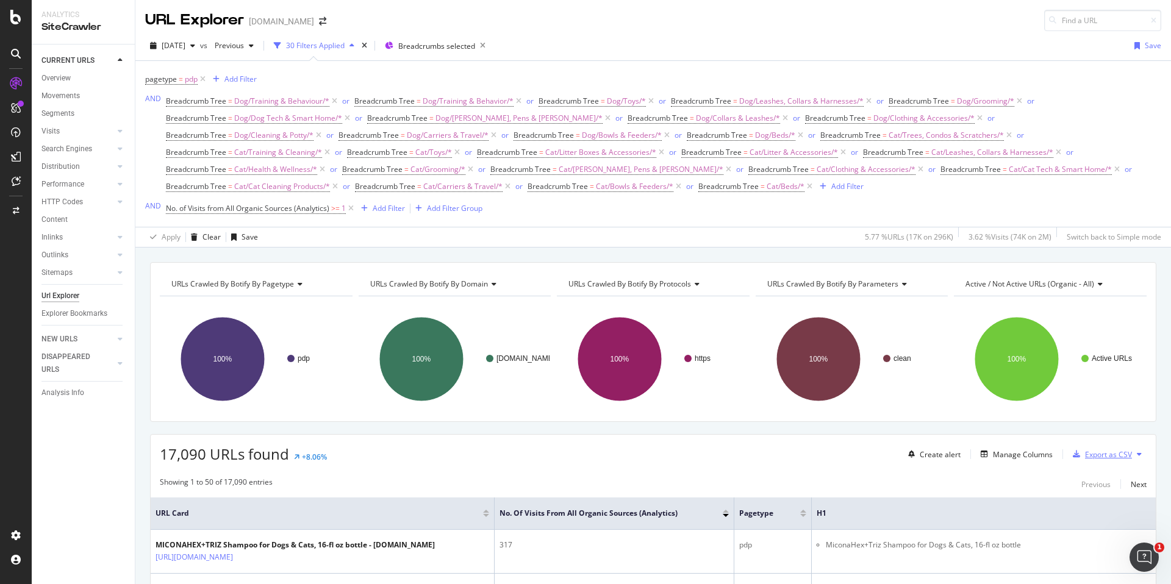
click at [1117, 456] on div "Export as CSV" at bounding box center [1108, 454] width 47 height 10
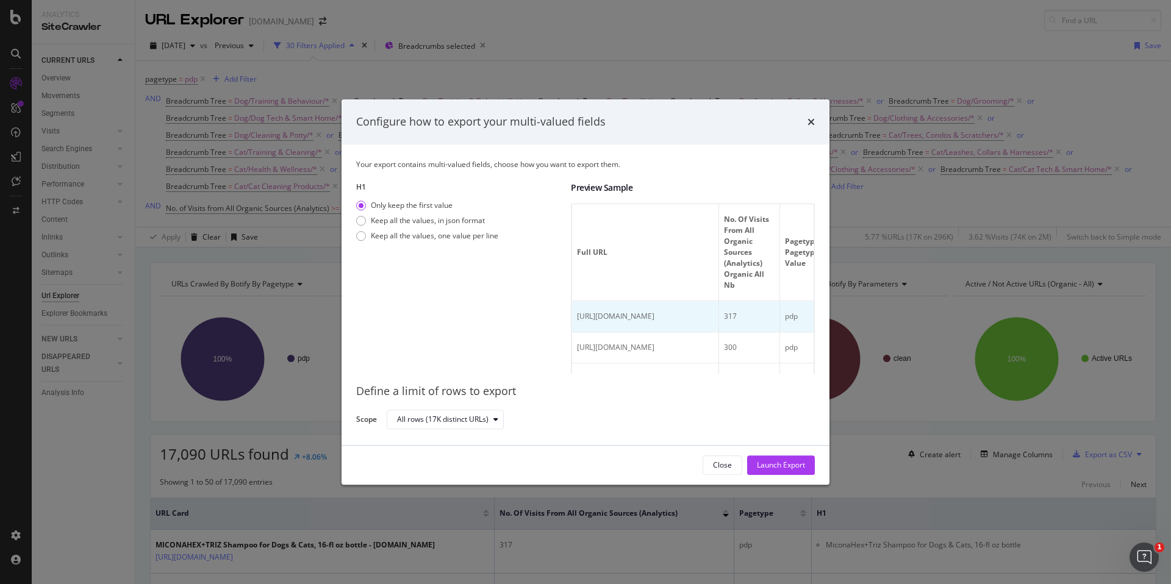
scroll to position [241, 0]
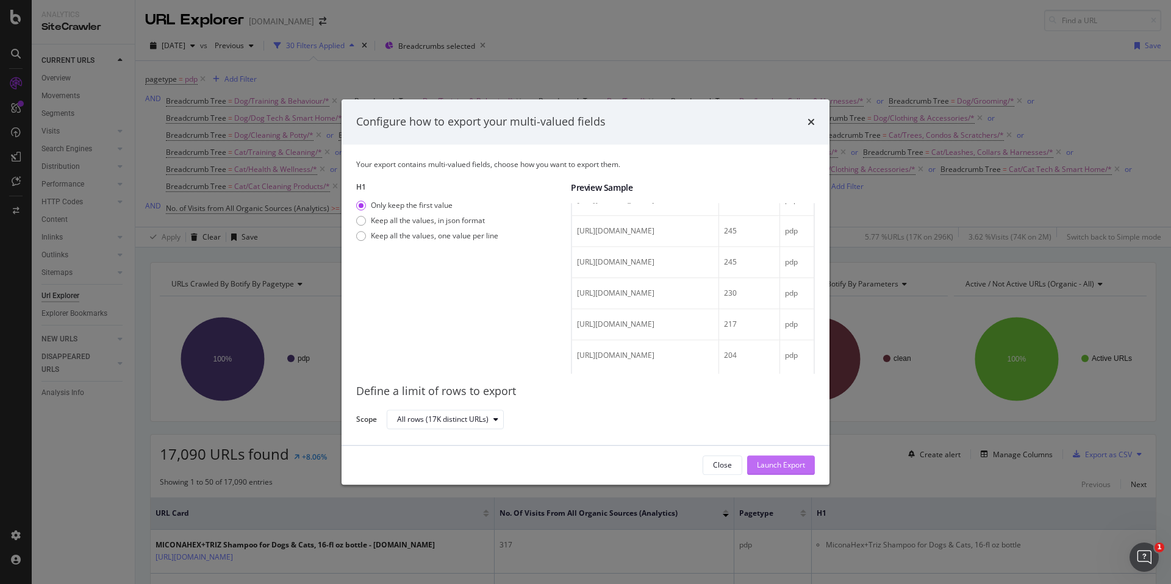
click at [780, 467] on div "Launch Export" at bounding box center [781, 465] width 48 height 10
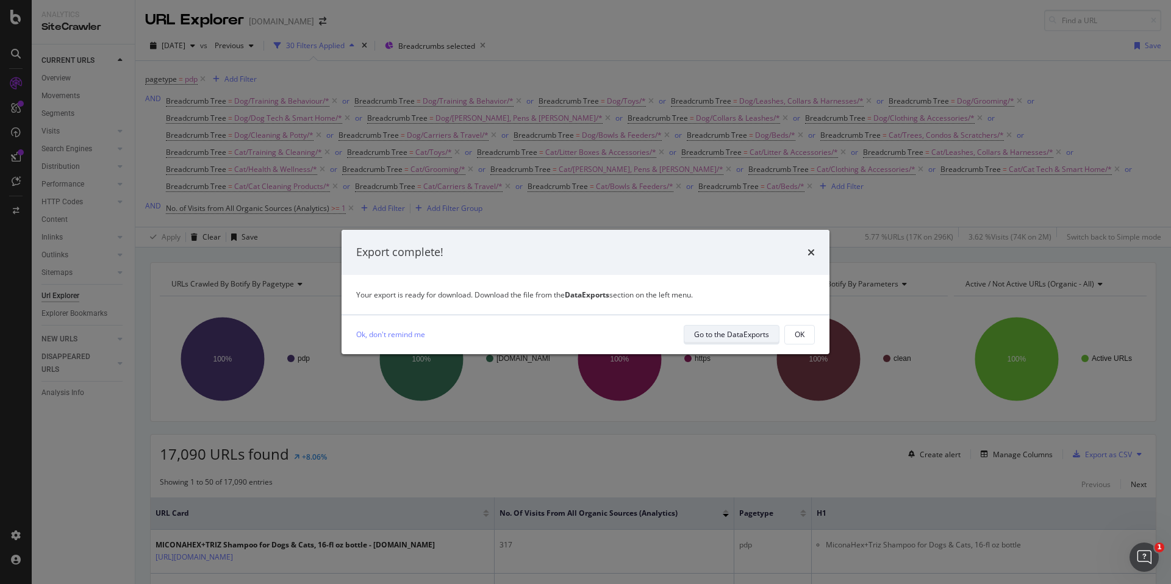
click at [732, 331] on div "Go to the DataExports" at bounding box center [731, 334] width 75 height 10
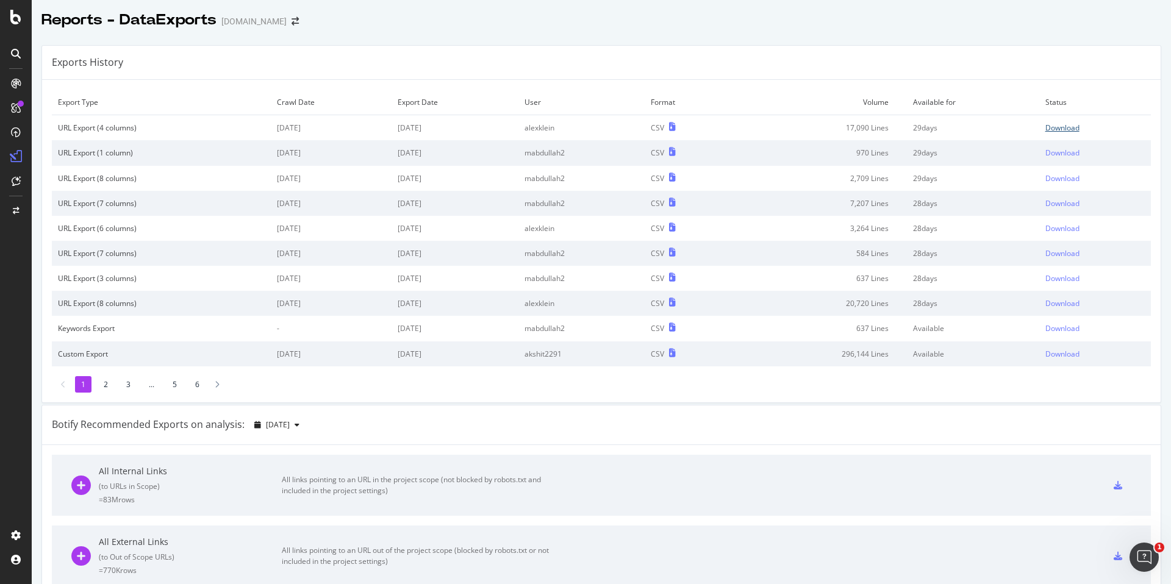
click at [1068, 127] on link "Download" at bounding box center [1094, 128] width 99 height 10
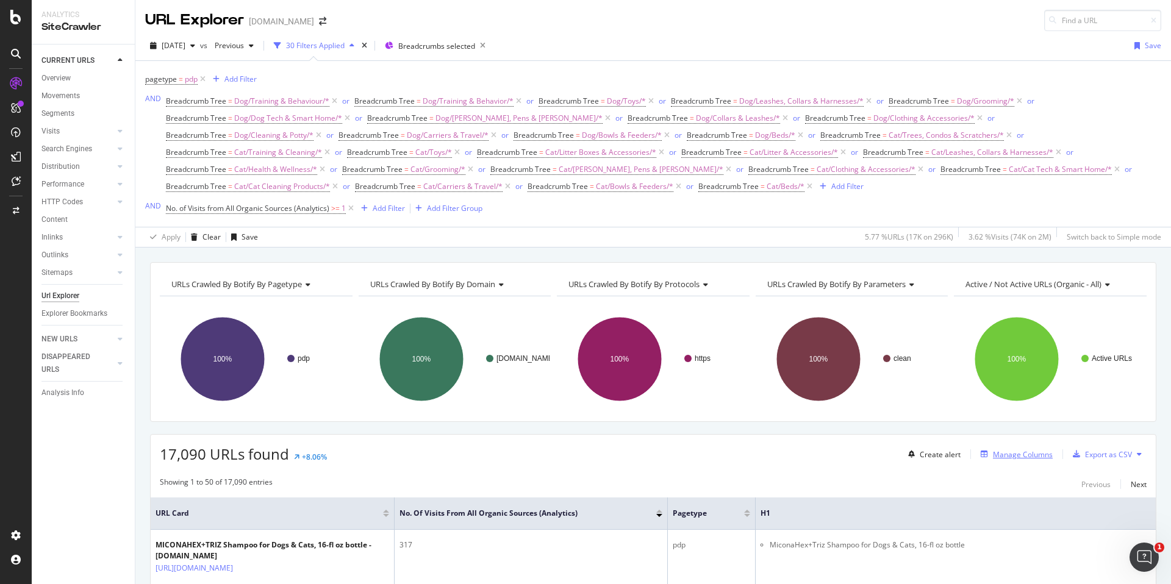
click at [1014, 458] on div "Manage Columns" at bounding box center [1023, 454] width 60 height 10
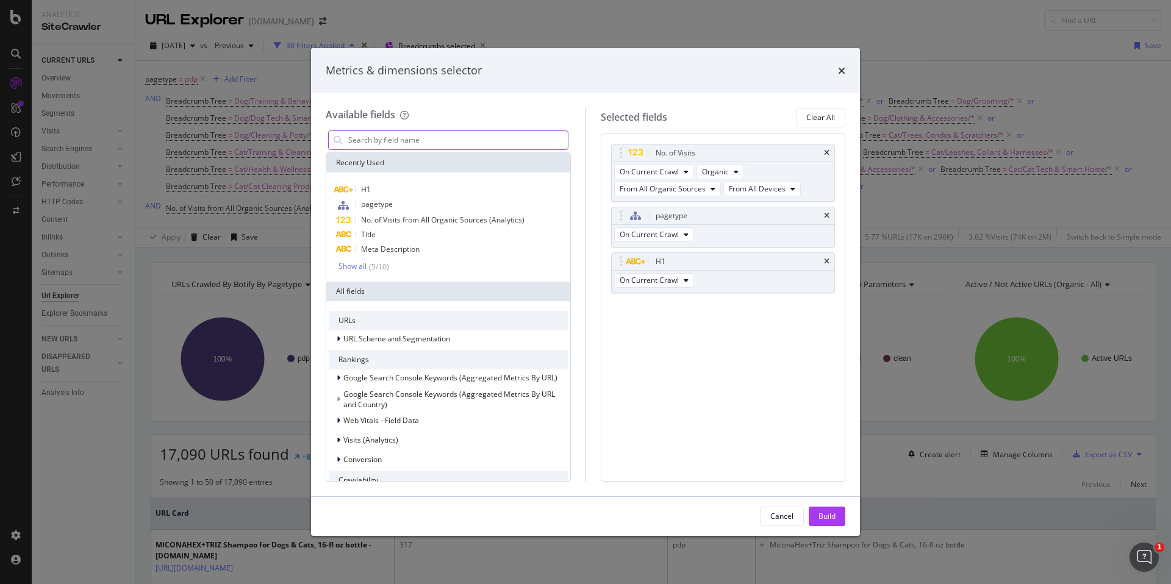
click at [409, 144] on input "modal" at bounding box center [457, 140] width 221 height 18
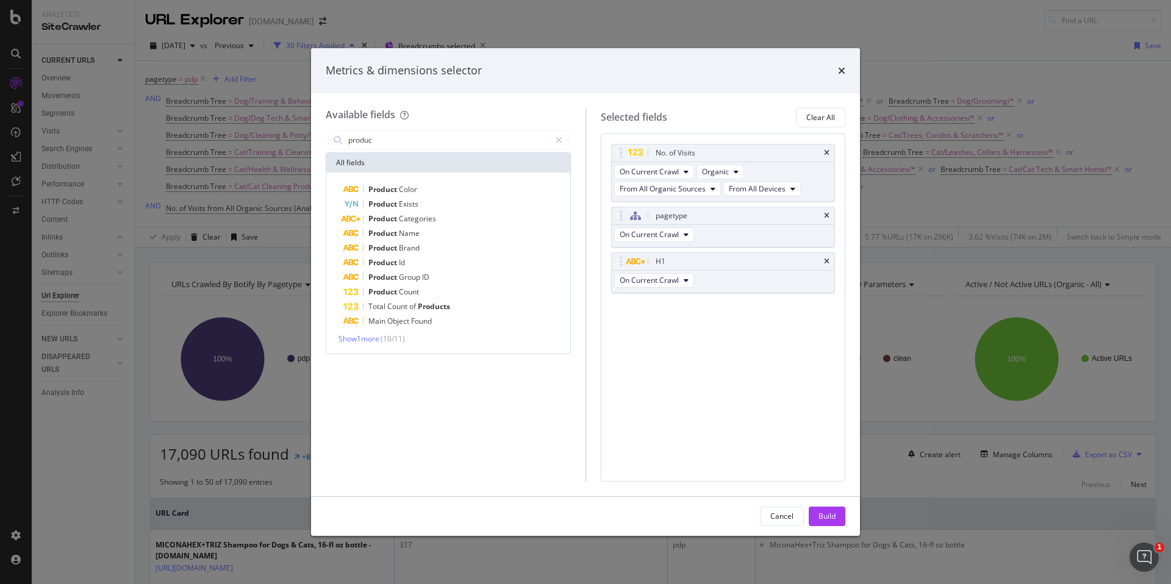
type input "produc"
click at [746, 380] on div "No. of Visits On Current Crawl Organic From All Organic Sources From All Device…" at bounding box center [723, 308] width 245 height 348
click at [842, 70] on icon "times" at bounding box center [841, 71] width 7 height 10
